Goal: Answer question/provide support

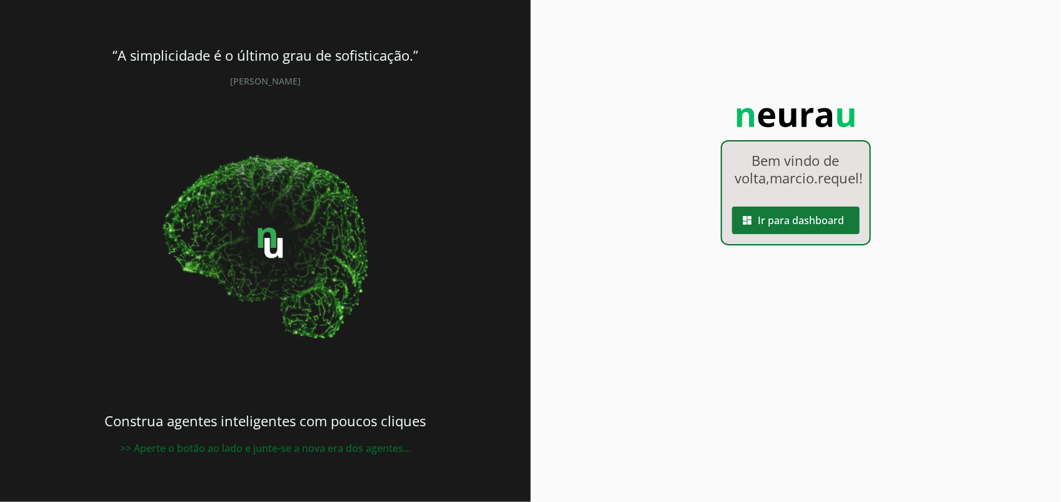
click at [801, 235] on span at bounding box center [796, 220] width 128 height 30
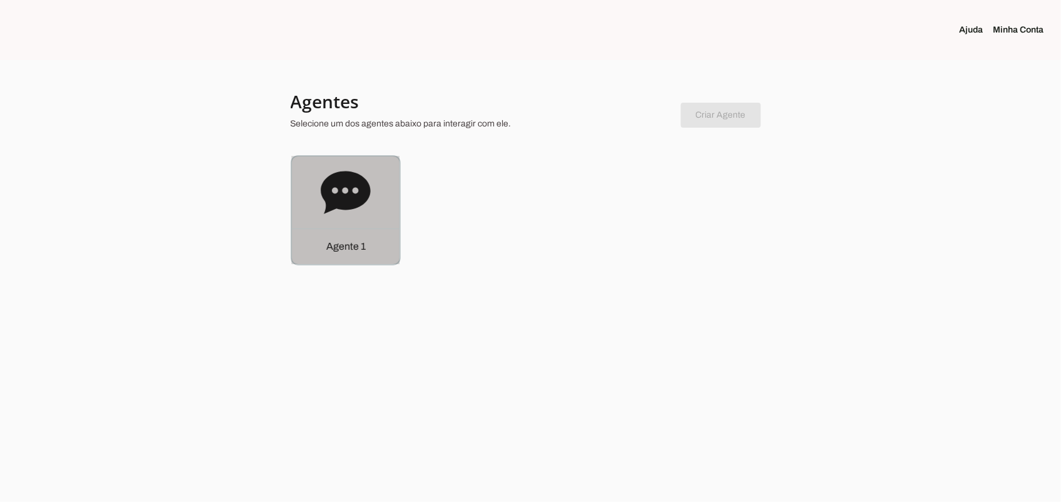
click at [353, 197] on icon at bounding box center [345, 192] width 49 height 43
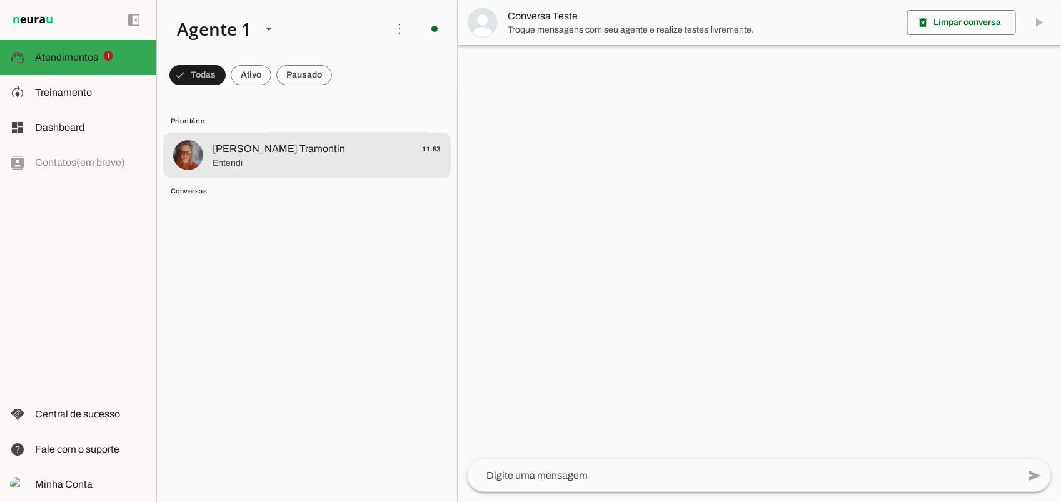
click at [273, 155] on span "[PERSON_NAME] Tramontin" at bounding box center [279, 148] width 133 height 15
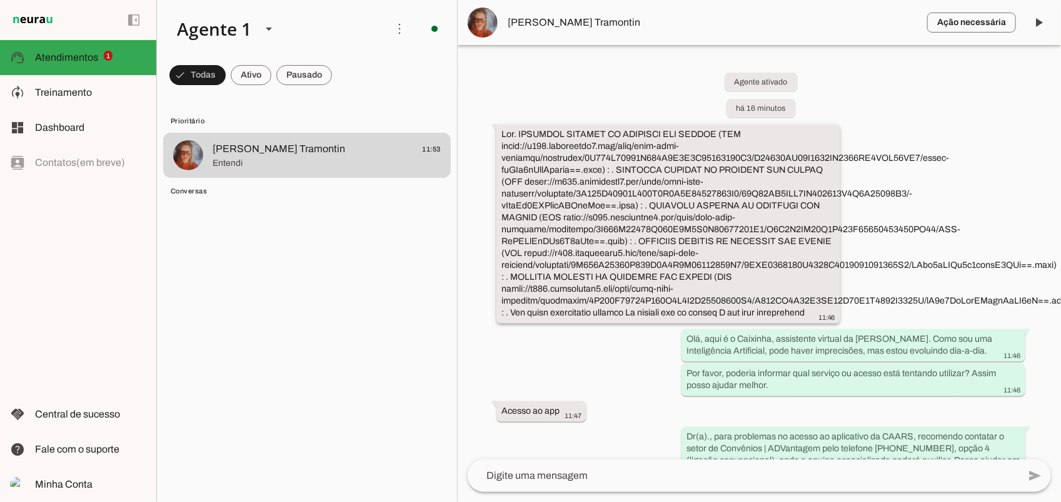
scroll to position [156, 0]
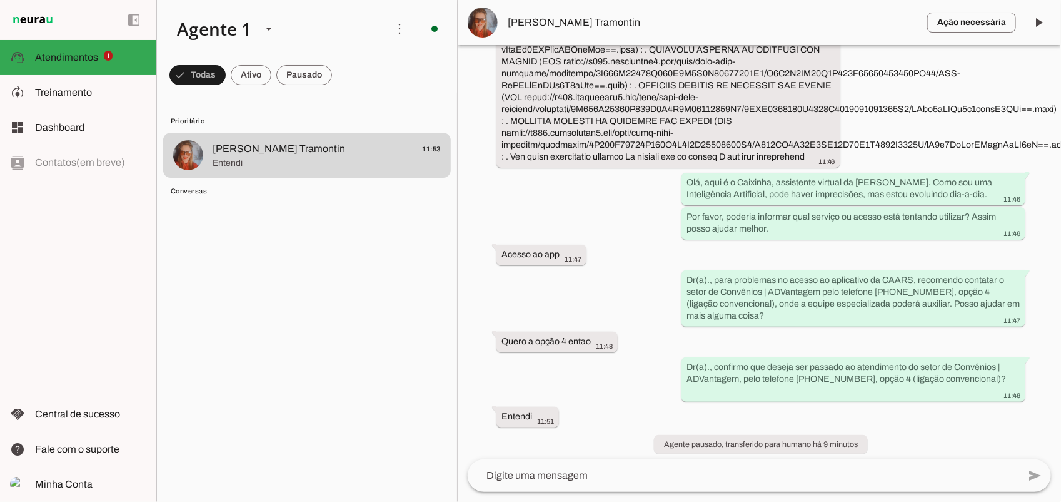
click at [536, 27] on span "[PERSON_NAME] Tramontin" at bounding box center [713, 22] width 410 height 15
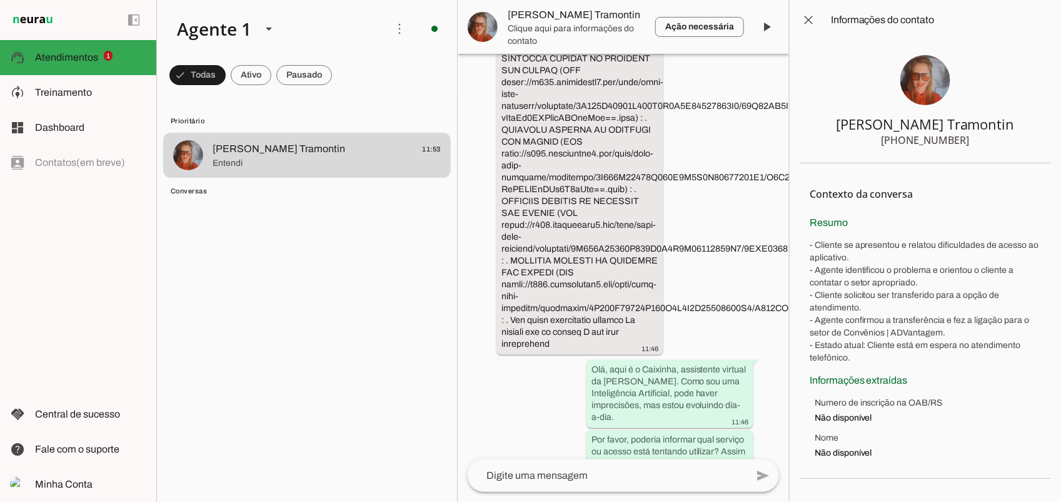
scroll to position [477, 0]
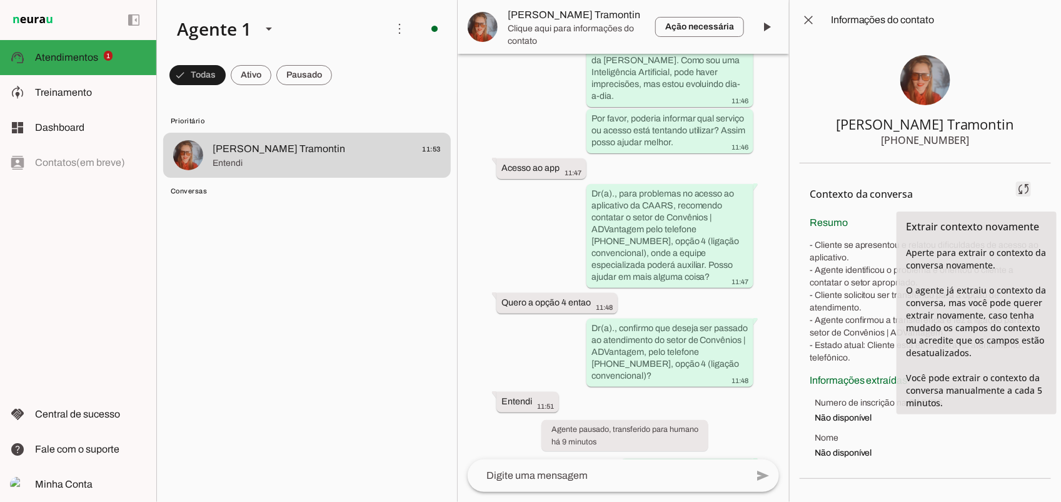
click at [1028, 191] on span at bounding box center [1024, 189] width 30 height 30
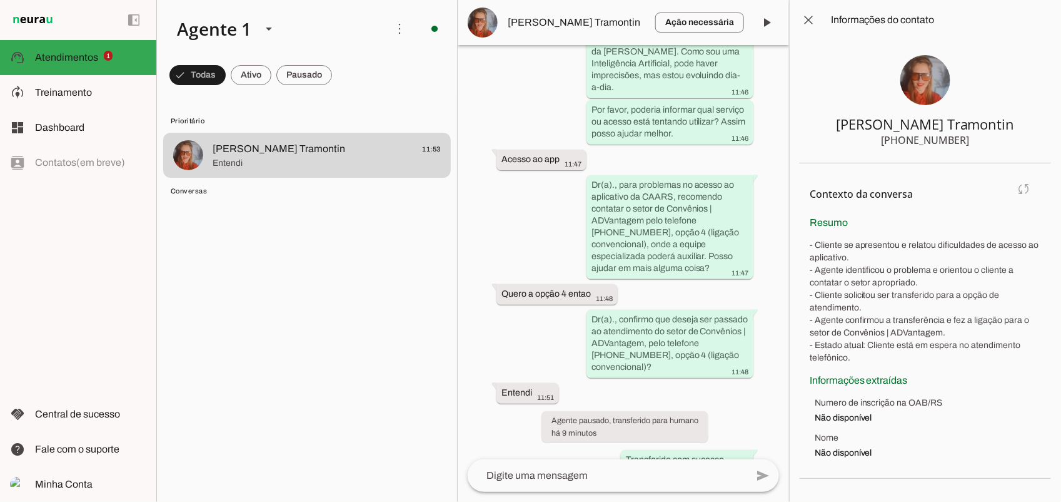
click at [1028, 190] on md-item "Contexto da conversa sync Extrair contexto novamente Aperte para extrair o cont…" at bounding box center [925, 194] width 231 height 42
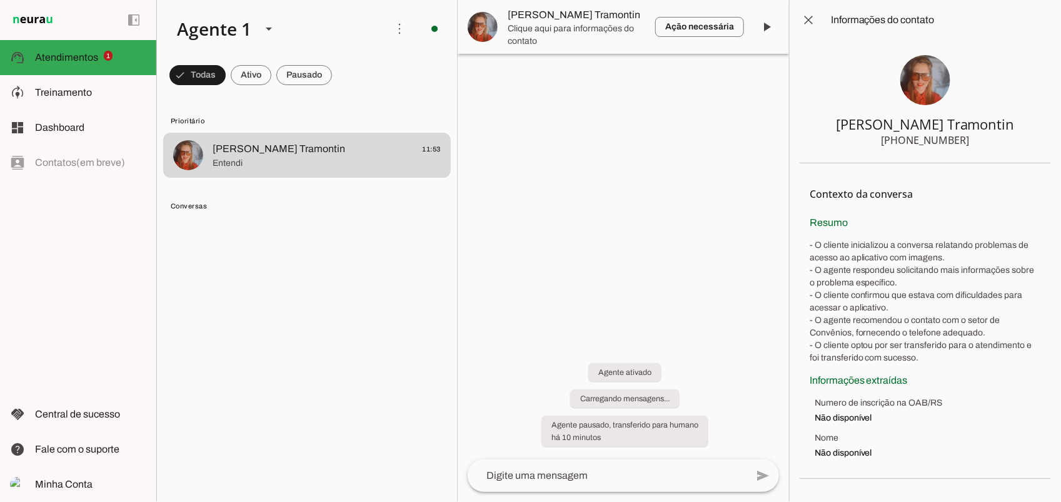
scroll to position [0, 0]
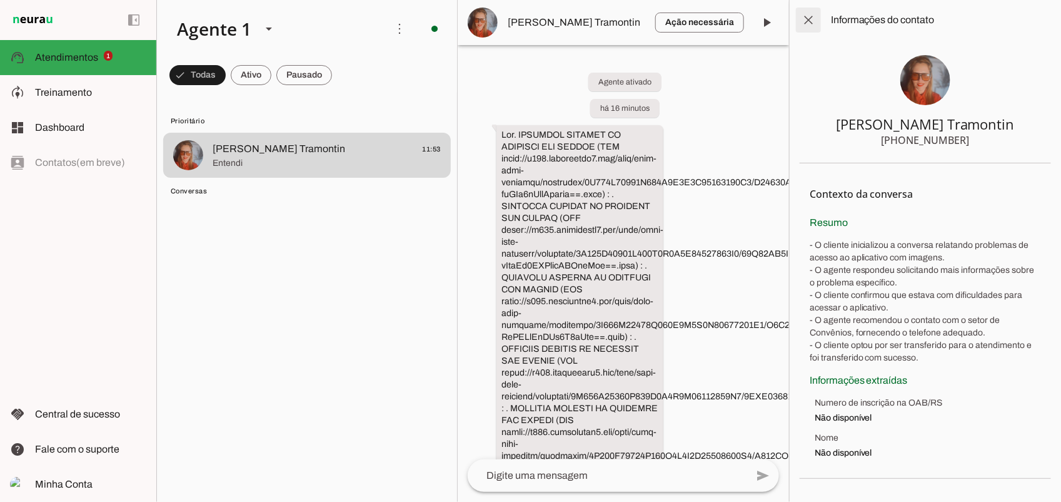
click at [801, 16] on span at bounding box center [809, 20] width 30 height 30
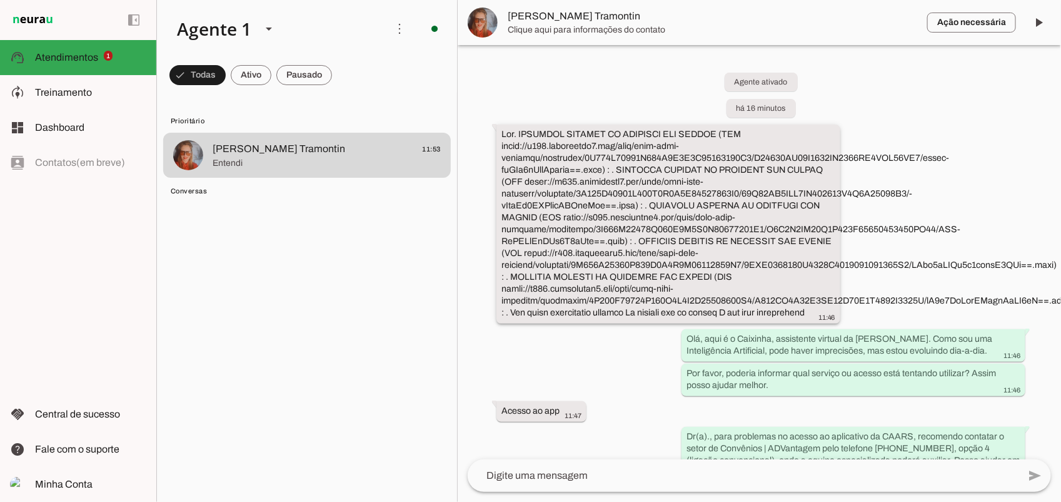
scroll to position [195, 0]
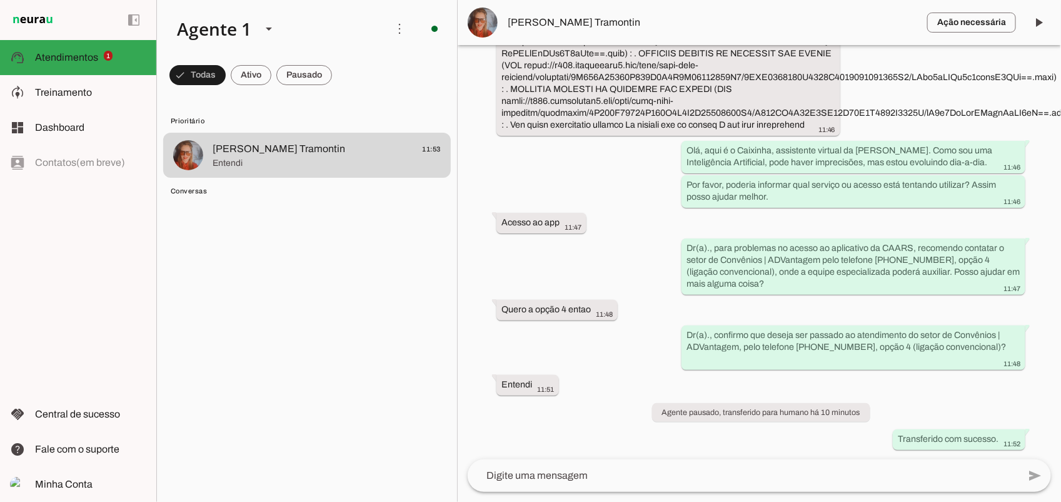
click at [577, 20] on span "[PERSON_NAME] Tramontin" at bounding box center [713, 22] width 410 height 15
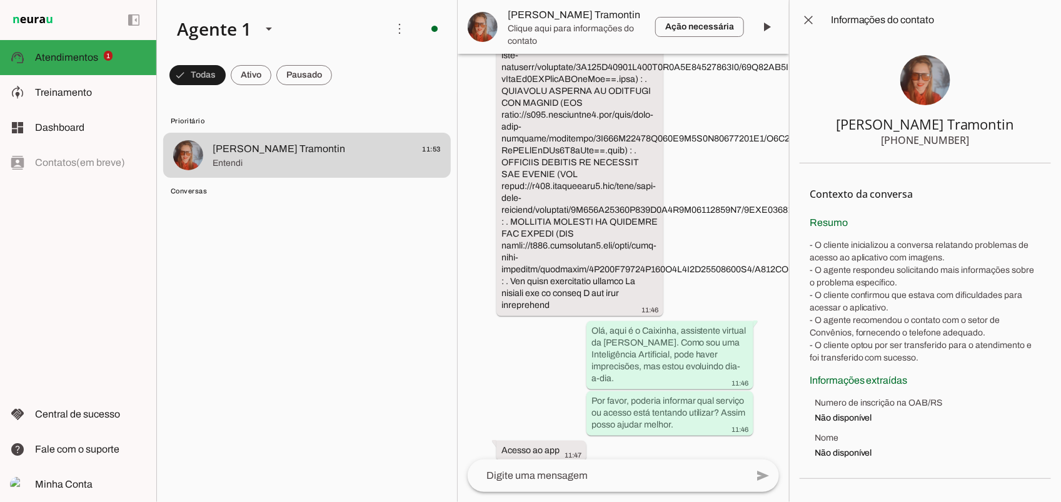
scroll to position [517, 0]
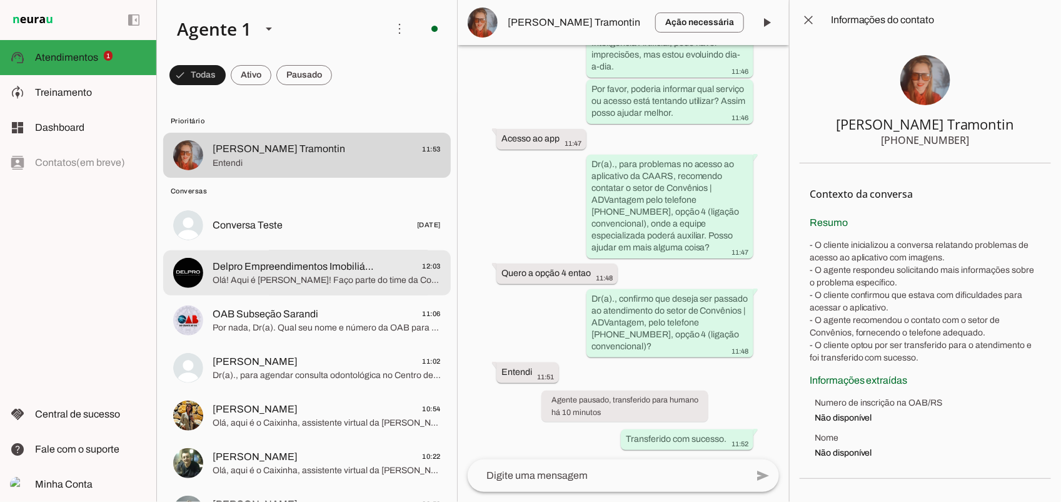
click at [305, 281] on span "Olá! Aqui é [PERSON_NAME]! Faço parte do time da Construtora Delpro. Recebi seu…" at bounding box center [327, 280] width 228 height 13
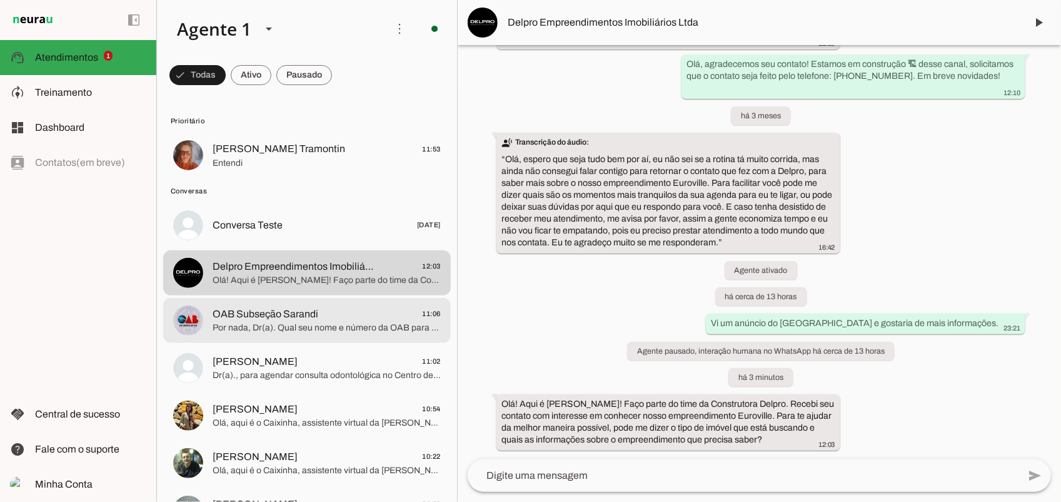
scroll to position [156, 0]
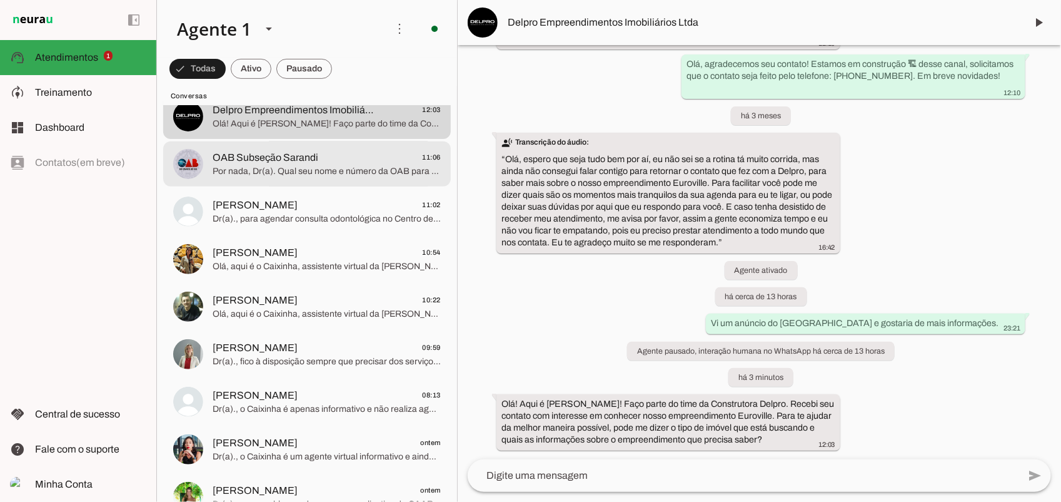
click at [322, 161] on span "OAB Subseção Sarandi 11:06" at bounding box center [327, 157] width 228 height 16
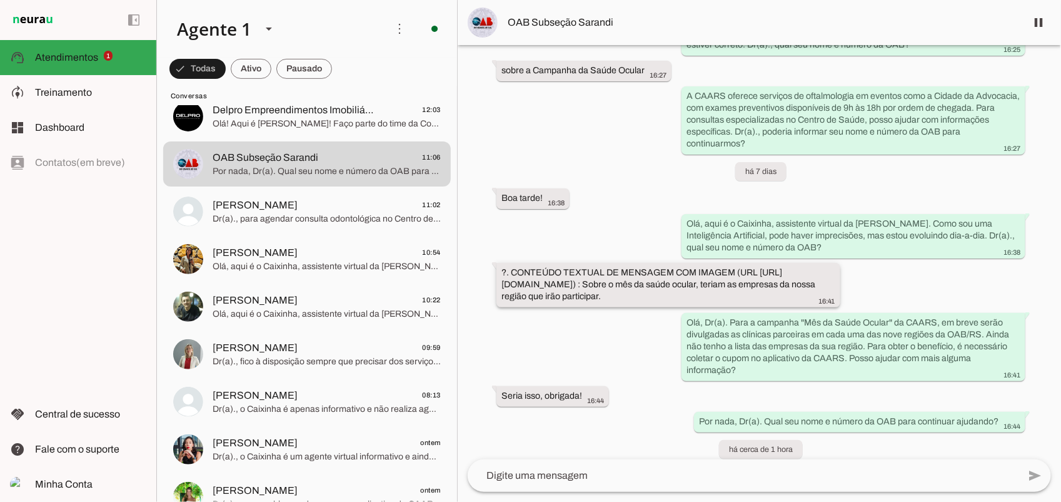
scroll to position [807, 0]
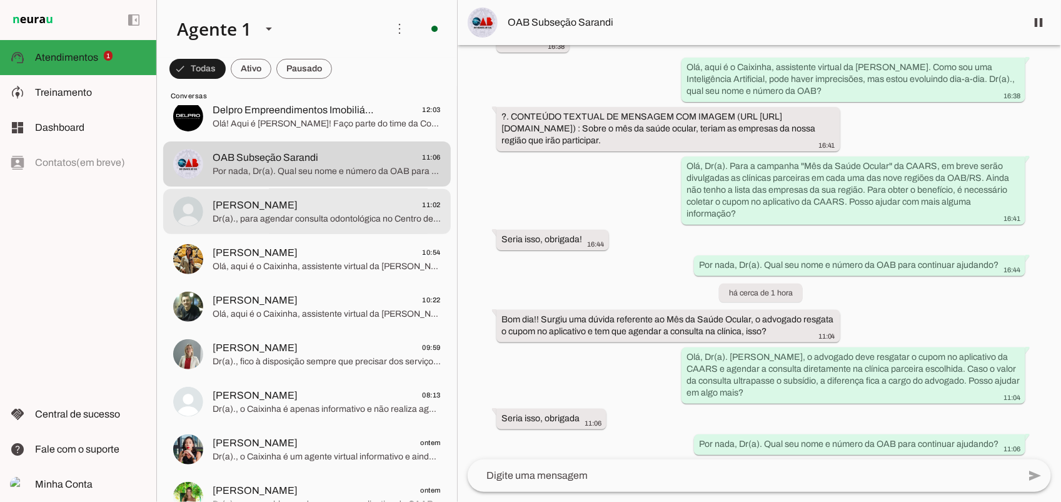
click at [298, 222] on span "Dr(a)., para agendar consulta odontológica no Centro de Saúde da CAARS, utilize…" at bounding box center [327, 219] width 228 height 13
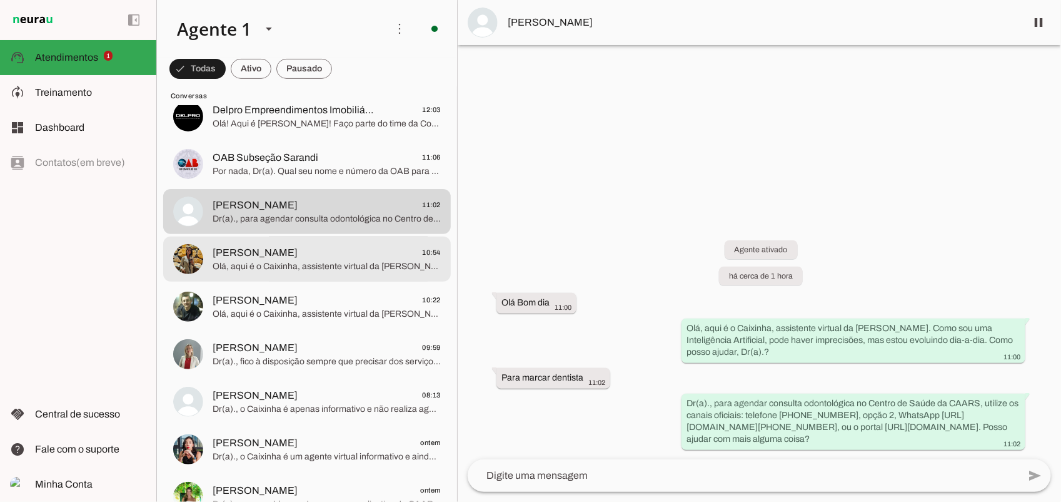
click at [345, 270] on span "Olá, aqui é o Caixinha, assistente virtual da [PERSON_NAME]. Como sou uma Intel…" at bounding box center [327, 266] width 228 height 13
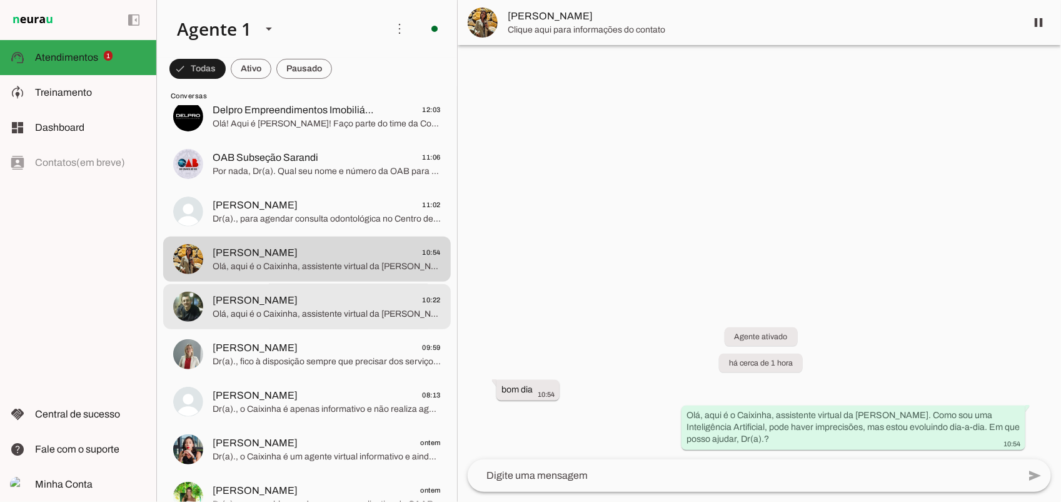
click at [339, 305] on span "[PERSON_NAME] 10:22" at bounding box center [327, 300] width 228 height 16
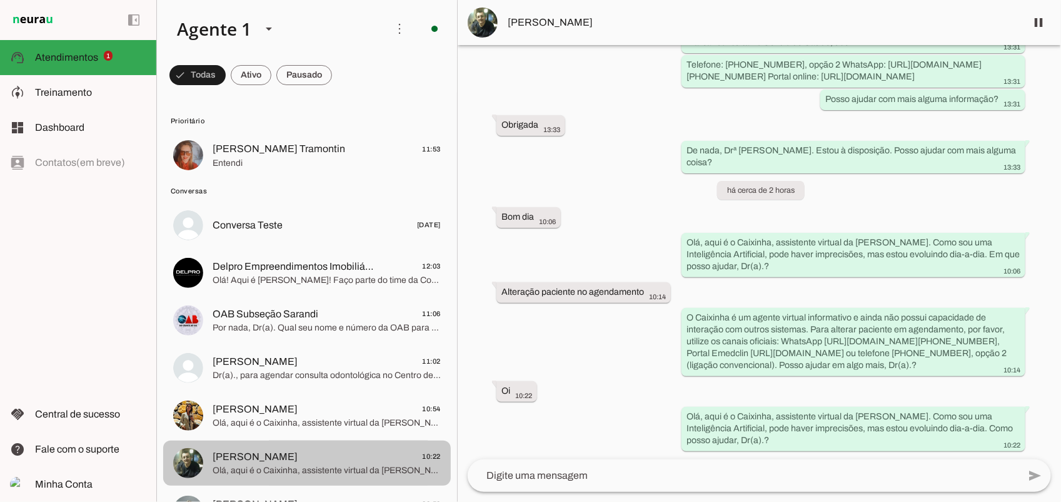
click at [332, 149] on span "[PERSON_NAME] Tramontin 11:53" at bounding box center [327, 149] width 228 height 16
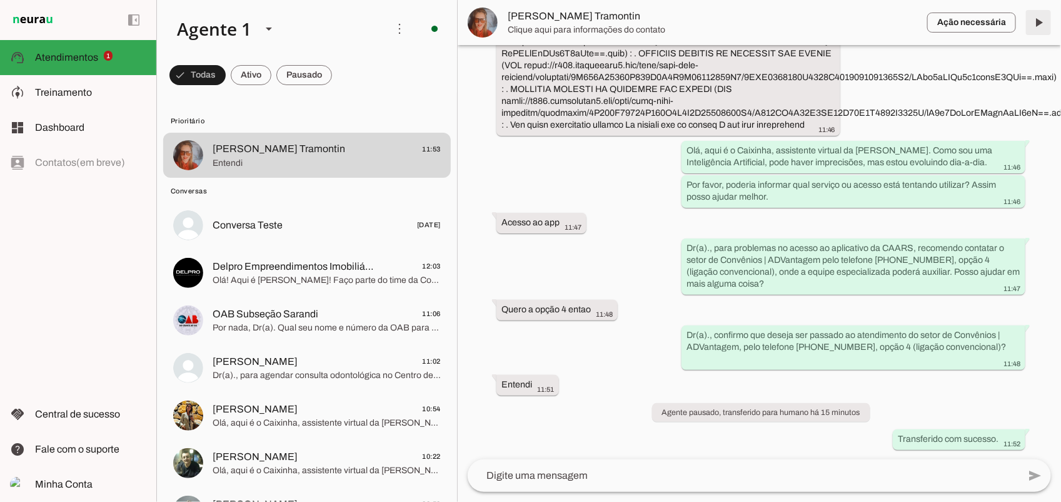
click at [1043, 26] on span at bounding box center [1039, 23] width 30 height 30
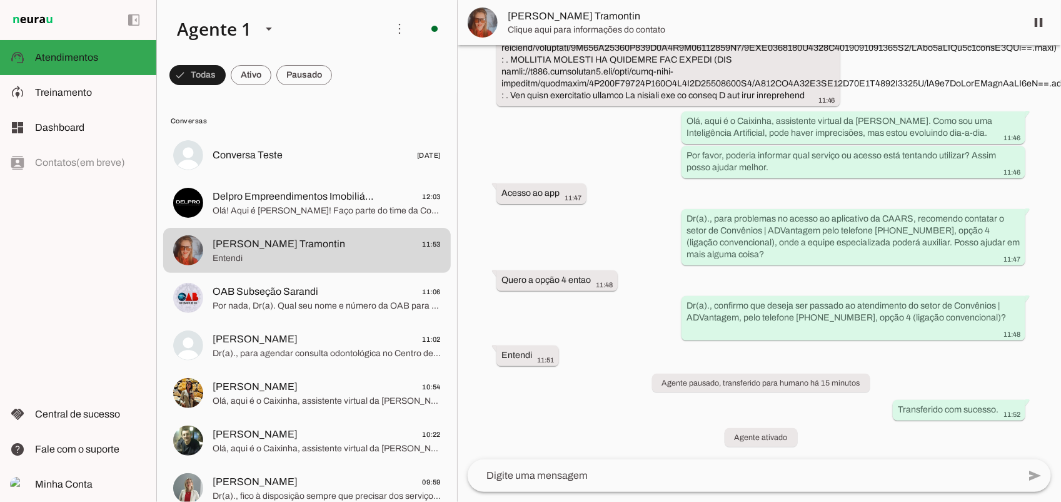
scroll to position [0, 0]
